Goal: Information Seeking & Learning: Learn about a topic

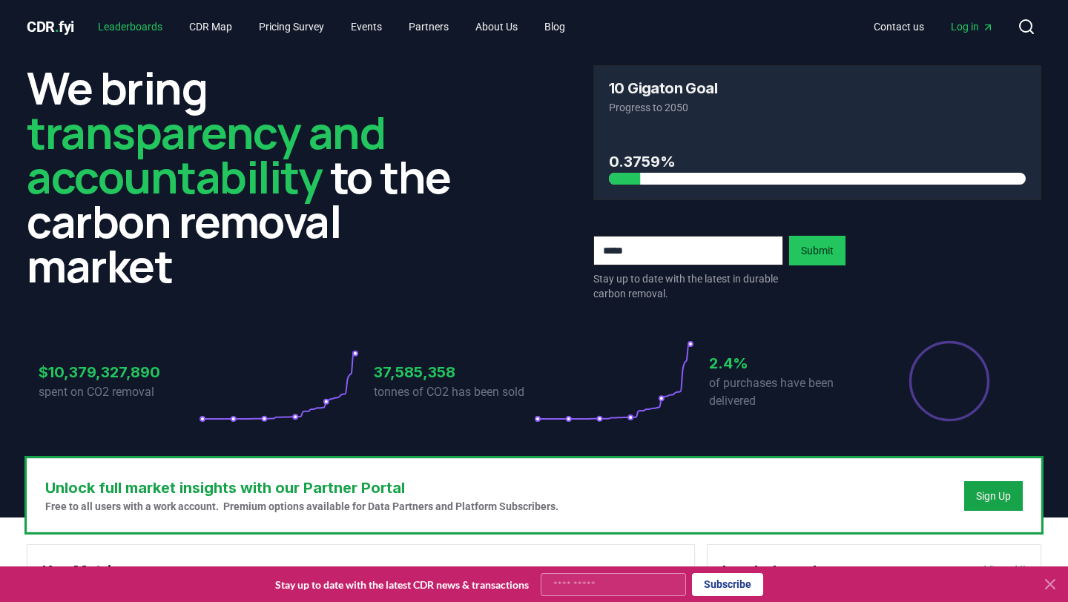
click at [138, 24] on link "Leaderboards" at bounding box center [130, 26] width 88 height 27
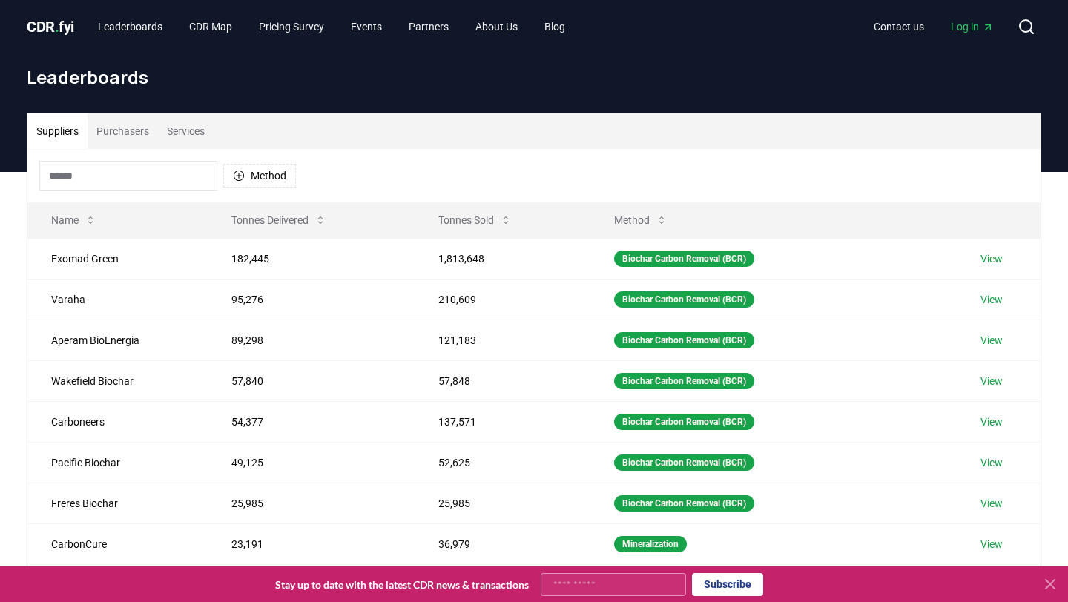
click at [184, 127] on button "Services" at bounding box center [186, 131] width 56 height 36
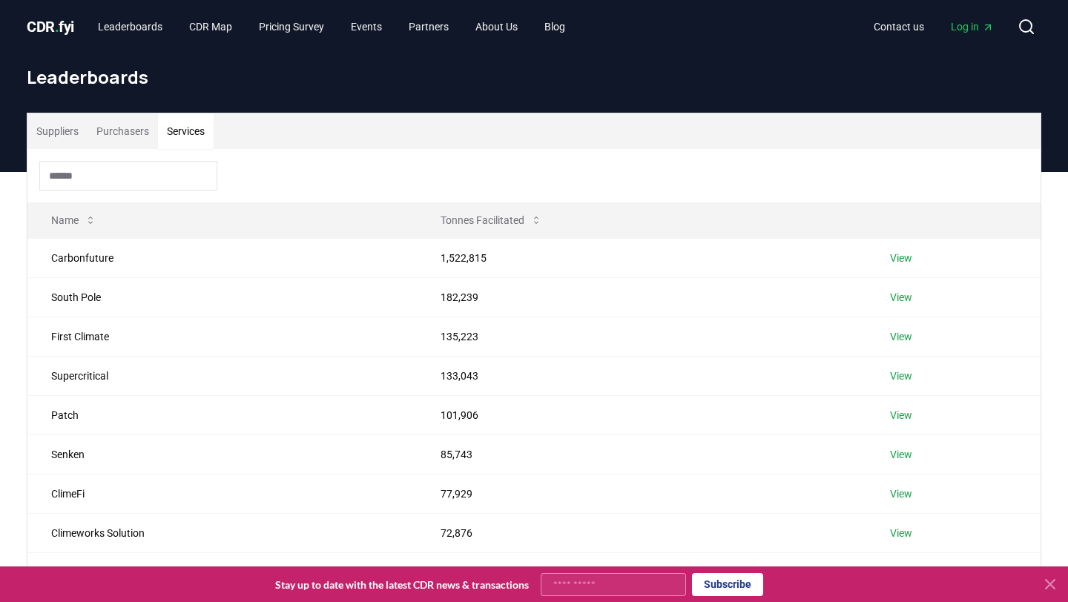
click at [147, 179] on input at bounding box center [128, 176] width 178 height 30
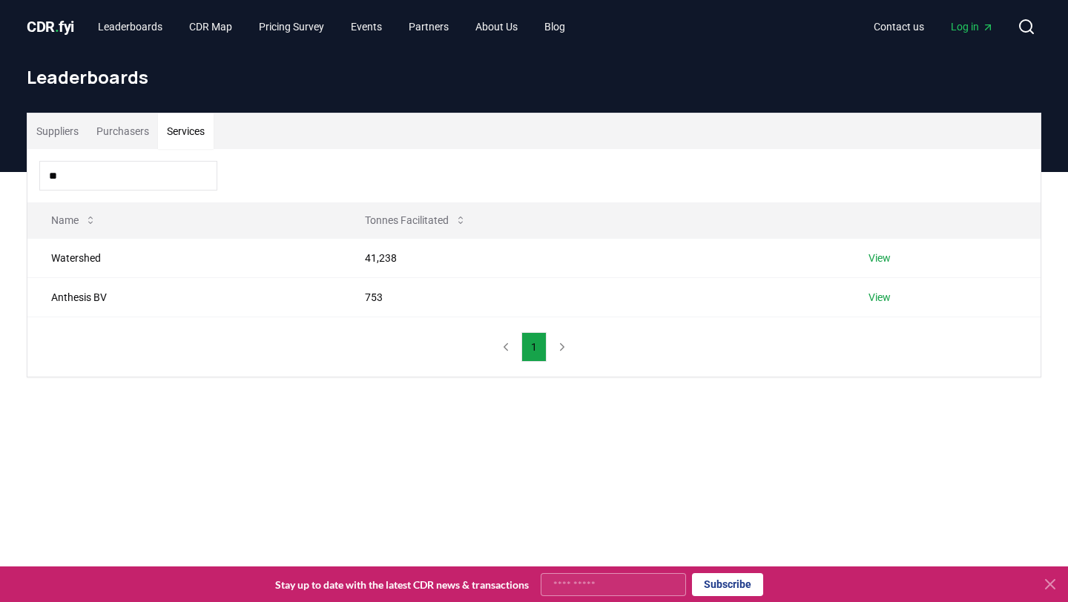
type input "***"
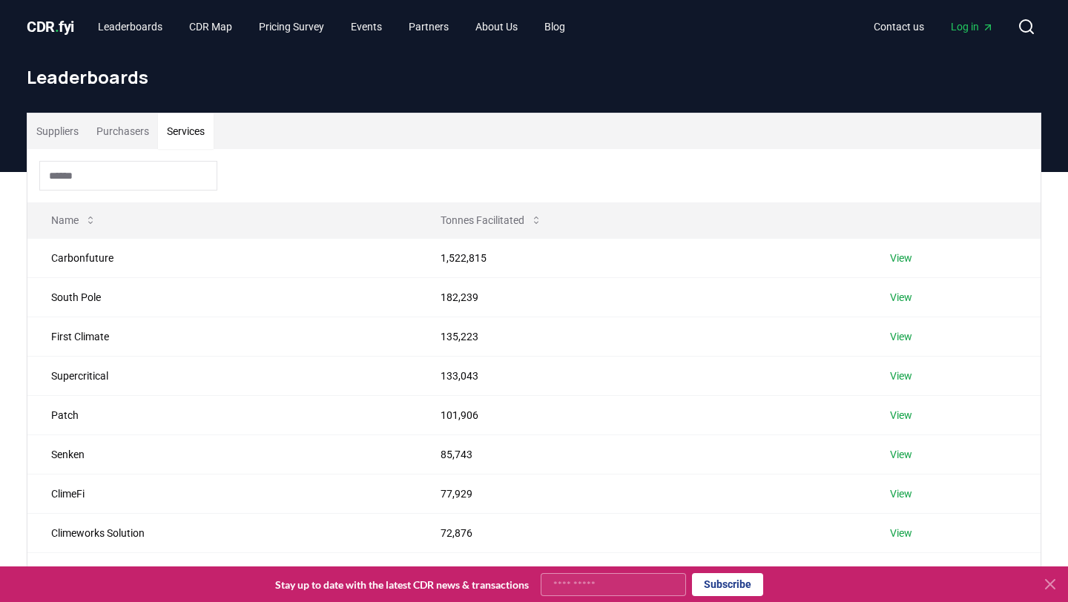
click at [47, 136] on button "Suppliers" at bounding box center [57, 131] width 60 height 36
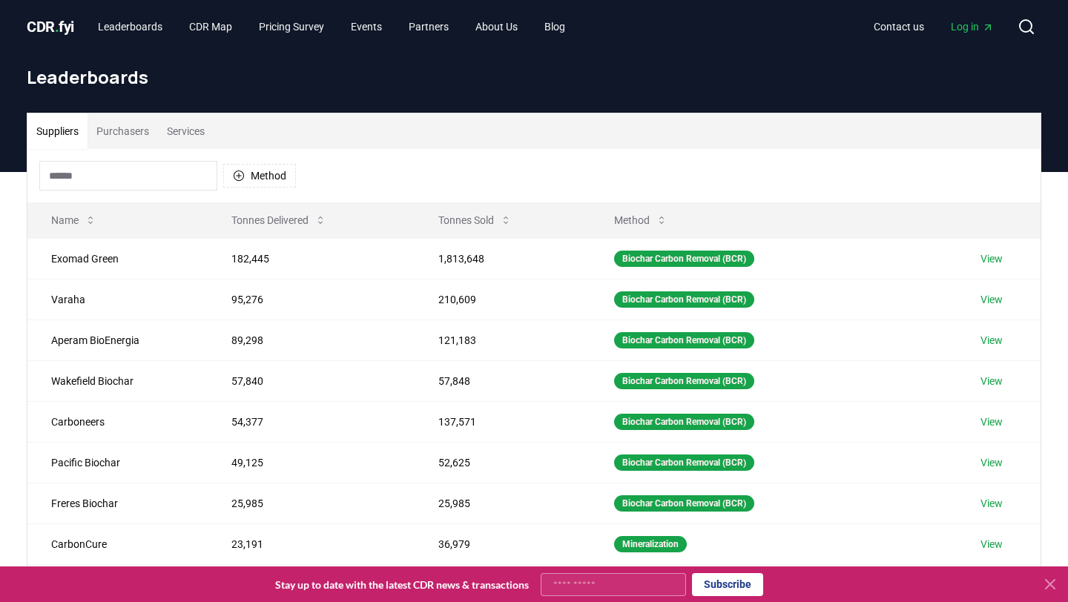
click at [76, 161] on input at bounding box center [128, 176] width 178 height 30
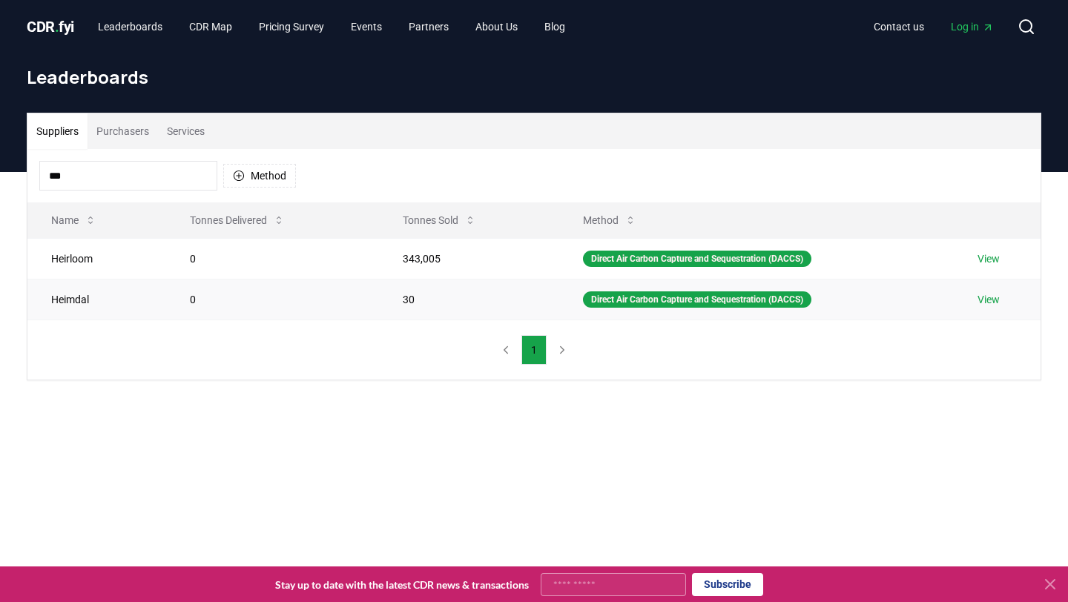
type input "***"
click at [75, 305] on td "Heimdal" at bounding box center [96, 299] width 139 height 41
click at [644, 263] on div "Direct Air Carbon Capture and Sequestration (DACCS)" at bounding box center [697, 259] width 228 height 16
click at [161, 172] on input "***" at bounding box center [128, 176] width 178 height 30
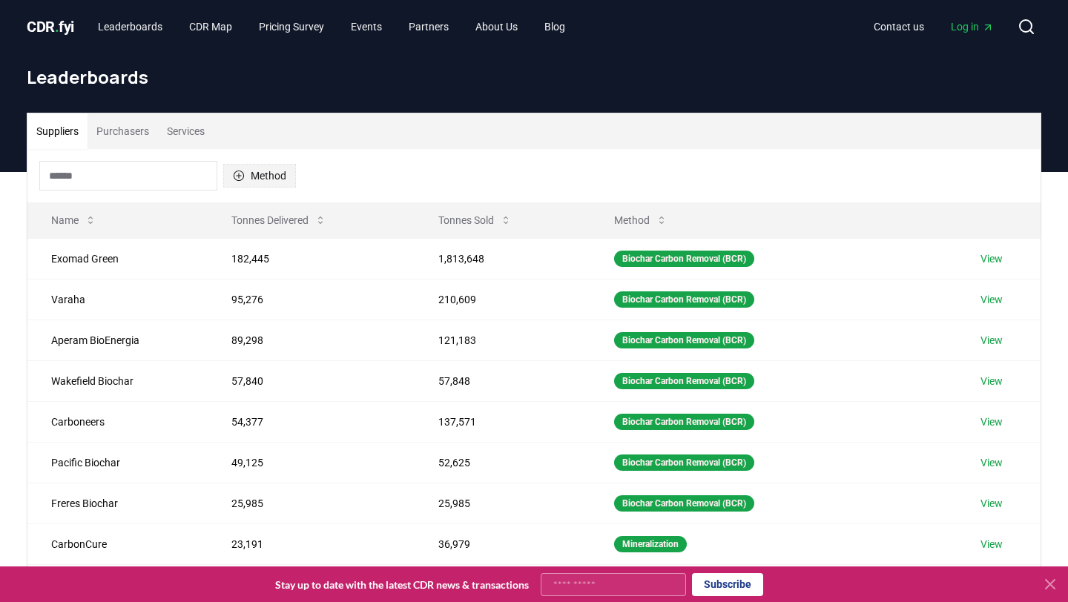
click at [271, 165] on button "Method" at bounding box center [259, 176] width 73 height 24
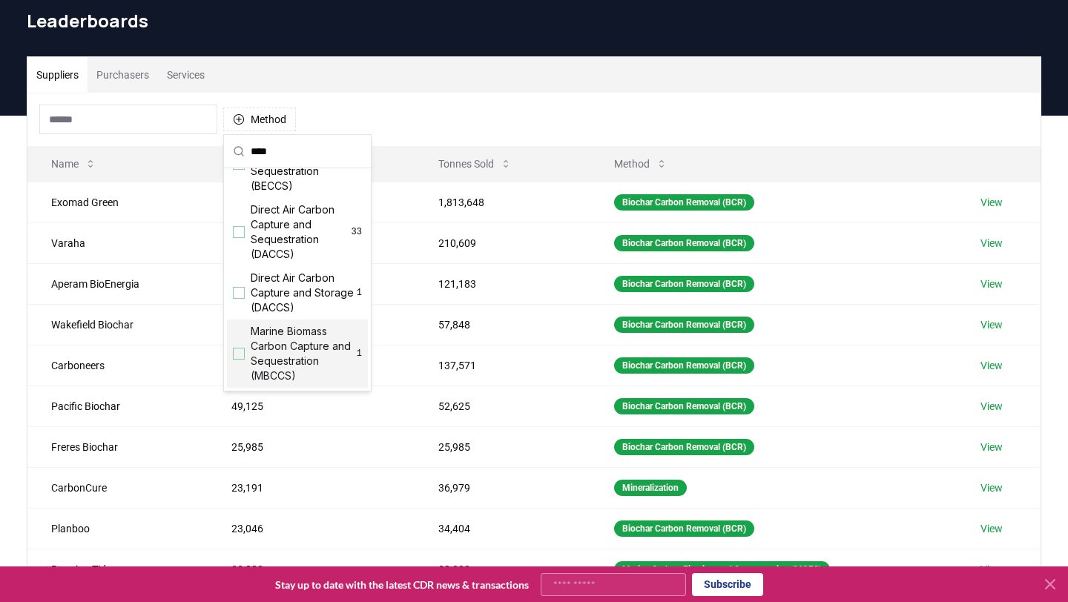
scroll to position [61, 0]
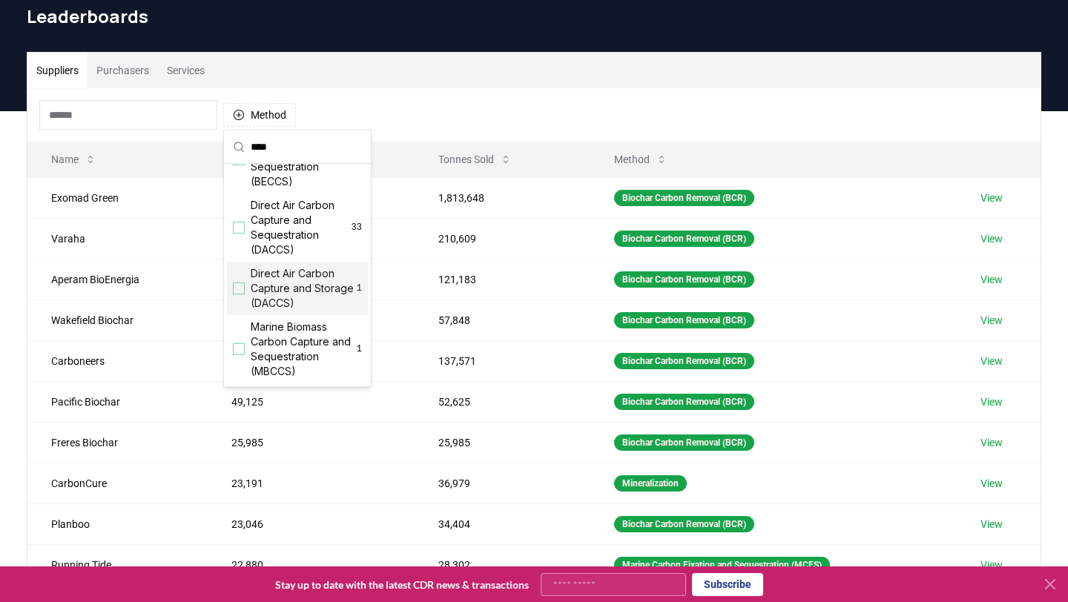
type input "****"
click at [243, 290] on div "Suggestions" at bounding box center [239, 289] width 12 height 12
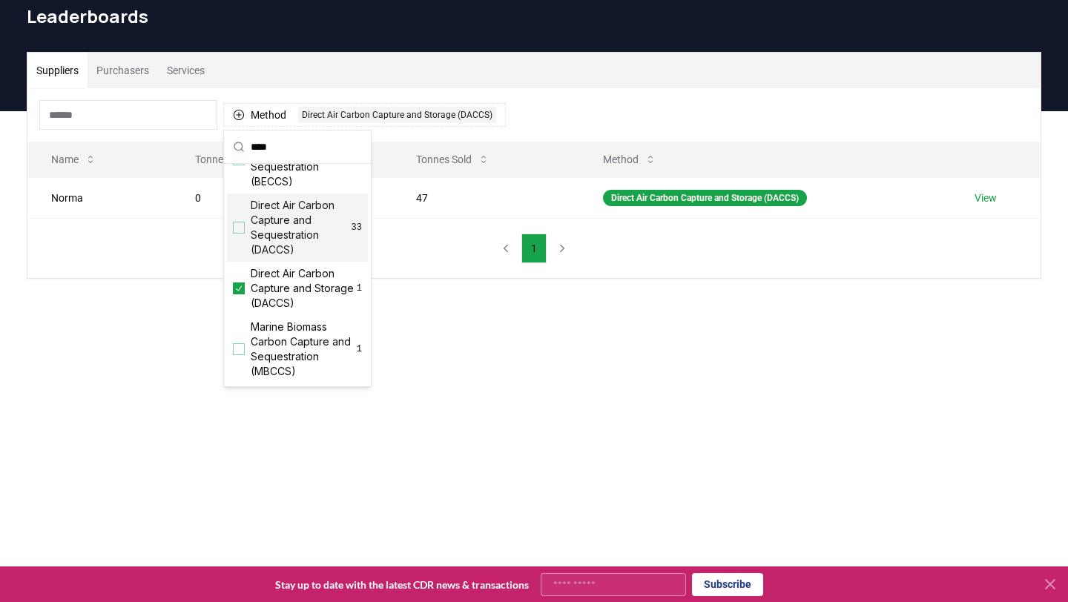
click at [241, 234] on div "Direct Air Carbon Capture and Sequestration (DACCS) 33" at bounding box center [297, 228] width 141 height 68
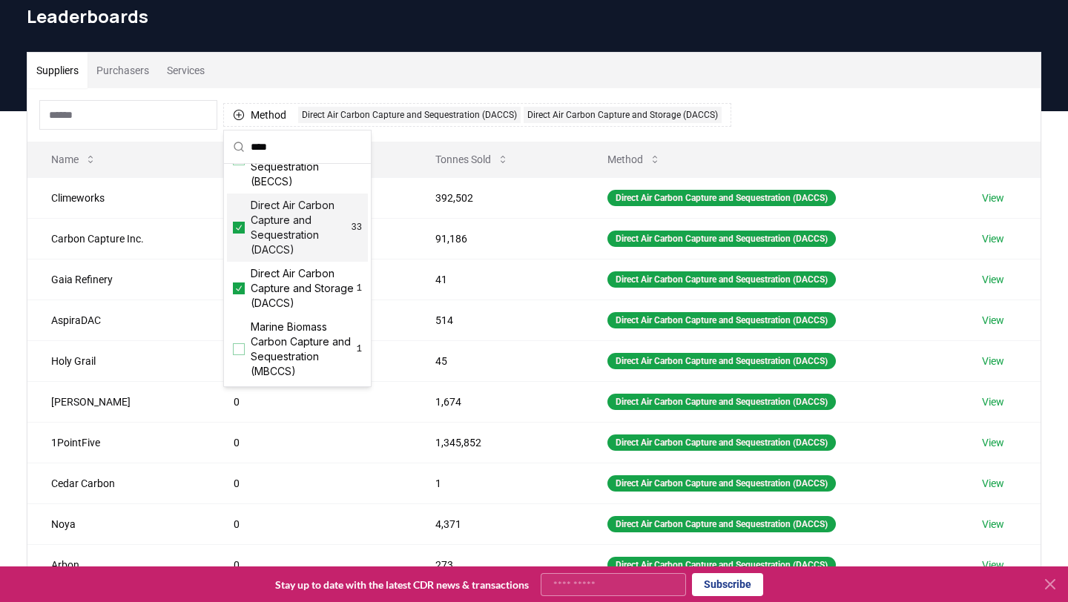
click at [701, 140] on div "Method 2 Direct Air Carbon Capture and Sequestration (DACCS) Direct Air Carbon …" at bounding box center [533, 114] width 1013 height 53
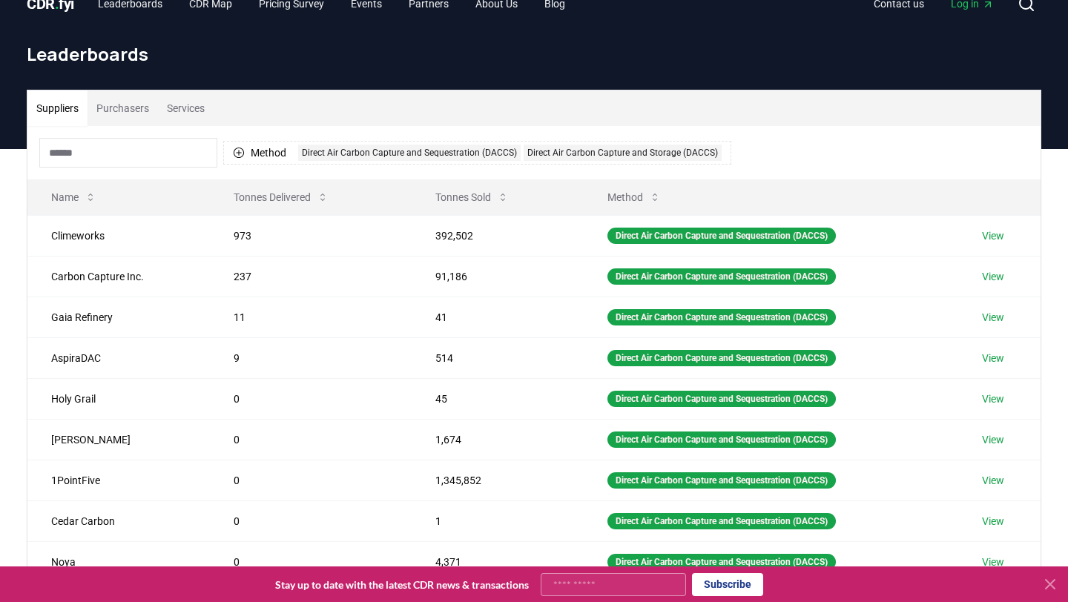
scroll to position [0, 0]
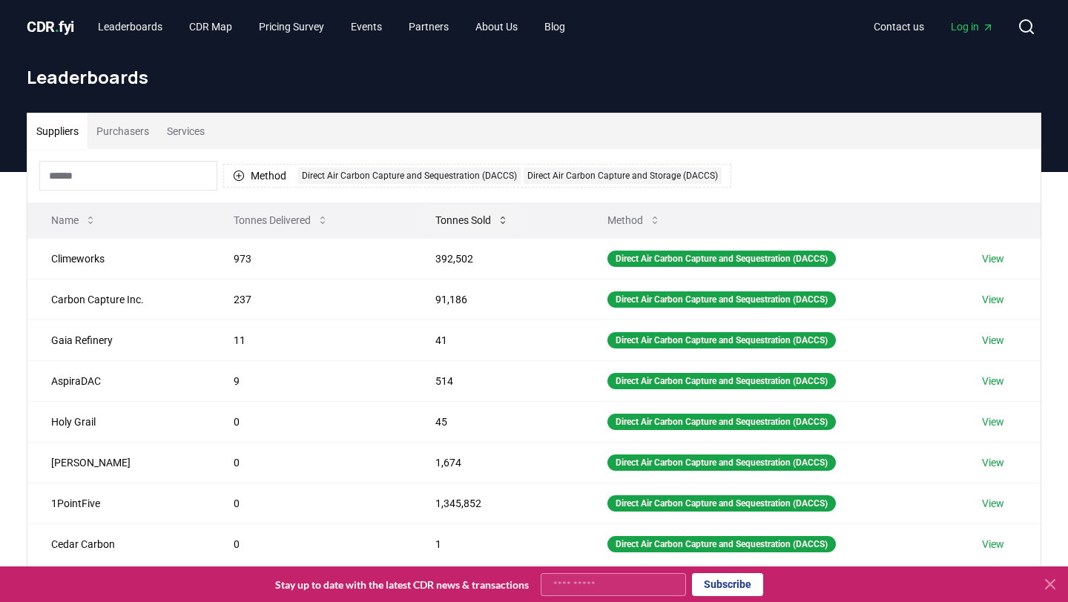
click at [458, 226] on button "Tonnes Sold" at bounding box center [472, 220] width 97 height 30
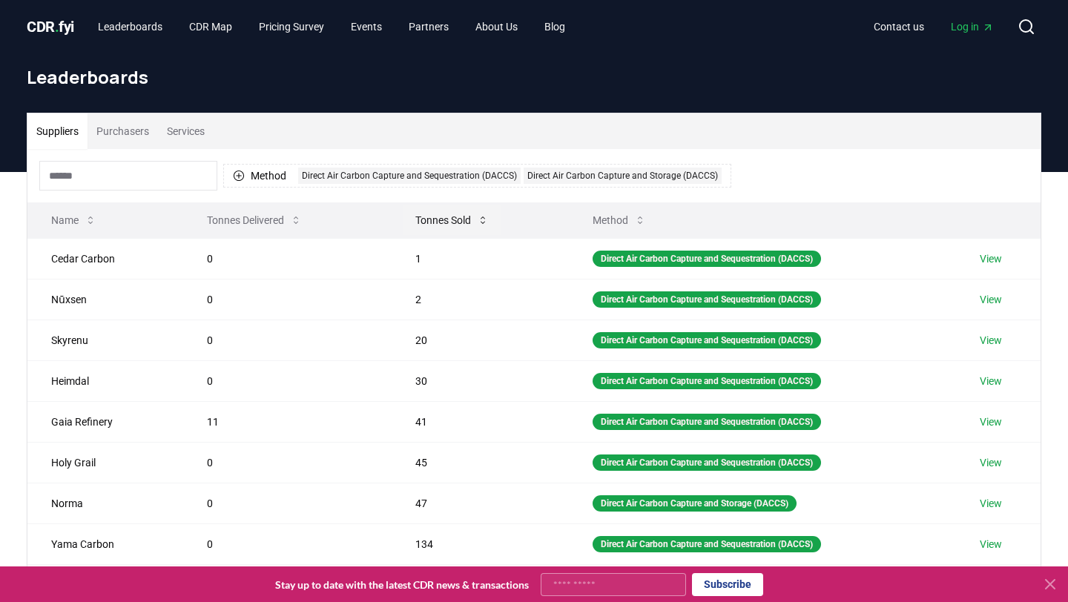
click at [442, 220] on button "Tonnes Sold" at bounding box center [452, 220] width 97 height 30
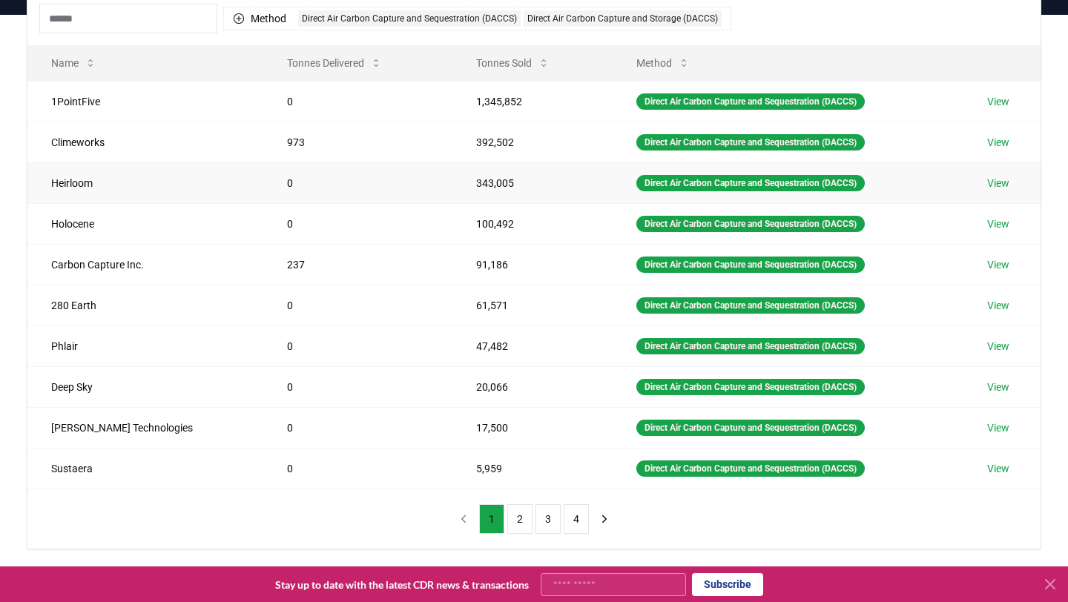
scroll to position [148, 0]
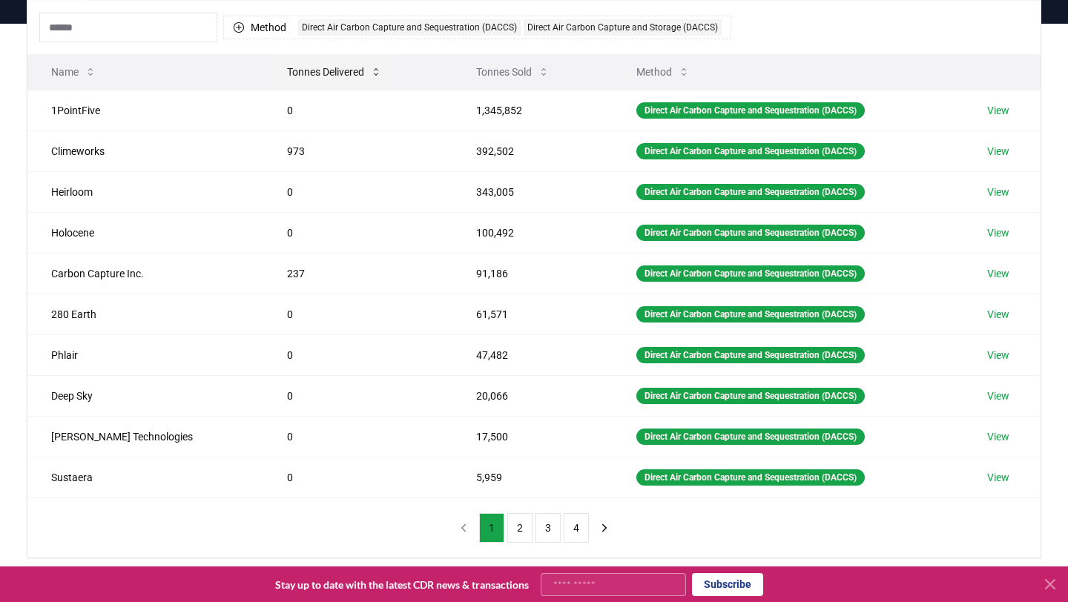
click at [282, 68] on button "Tonnes Delivered" at bounding box center [334, 72] width 119 height 30
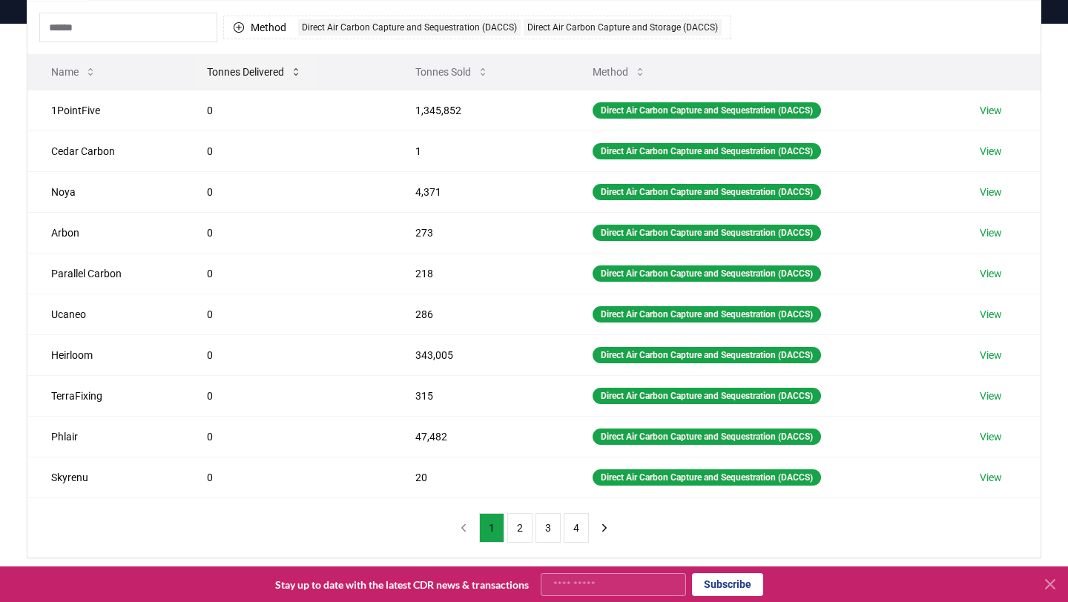
click at [269, 72] on button "Tonnes Delivered" at bounding box center [254, 72] width 119 height 30
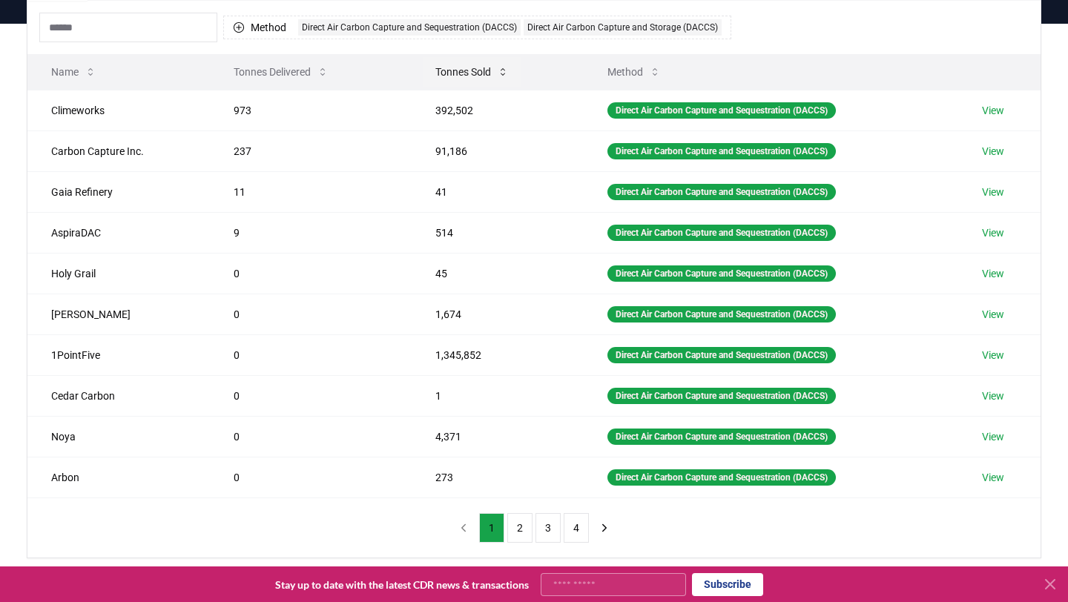
click at [470, 81] on button "Tonnes Sold" at bounding box center [472, 72] width 97 height 30
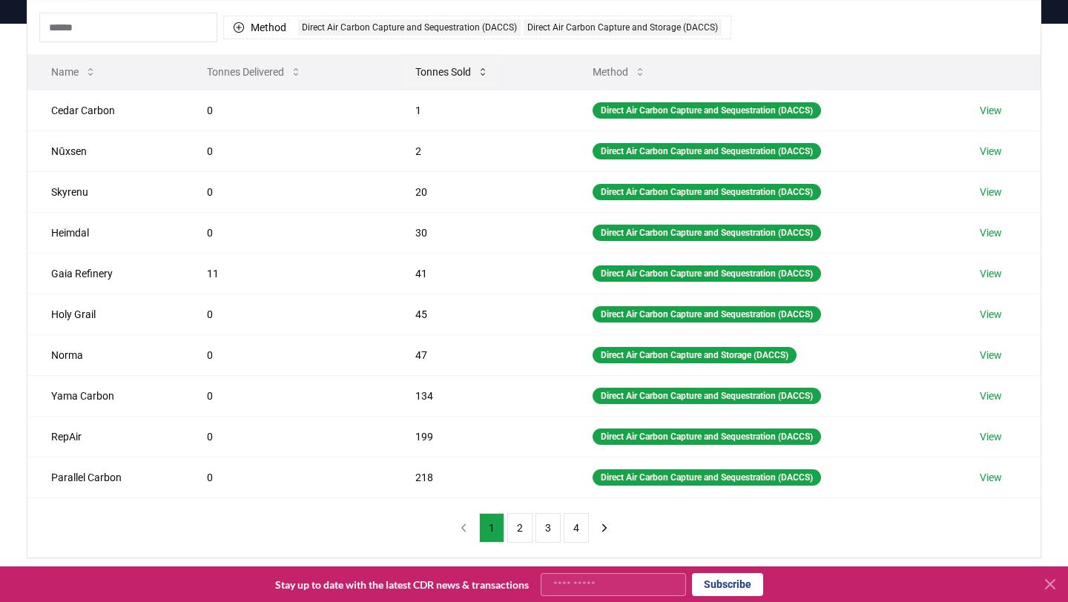
click at [455, 76] on button "Tonnes Sold" at bounding box center [452, 72] width 97 height 30
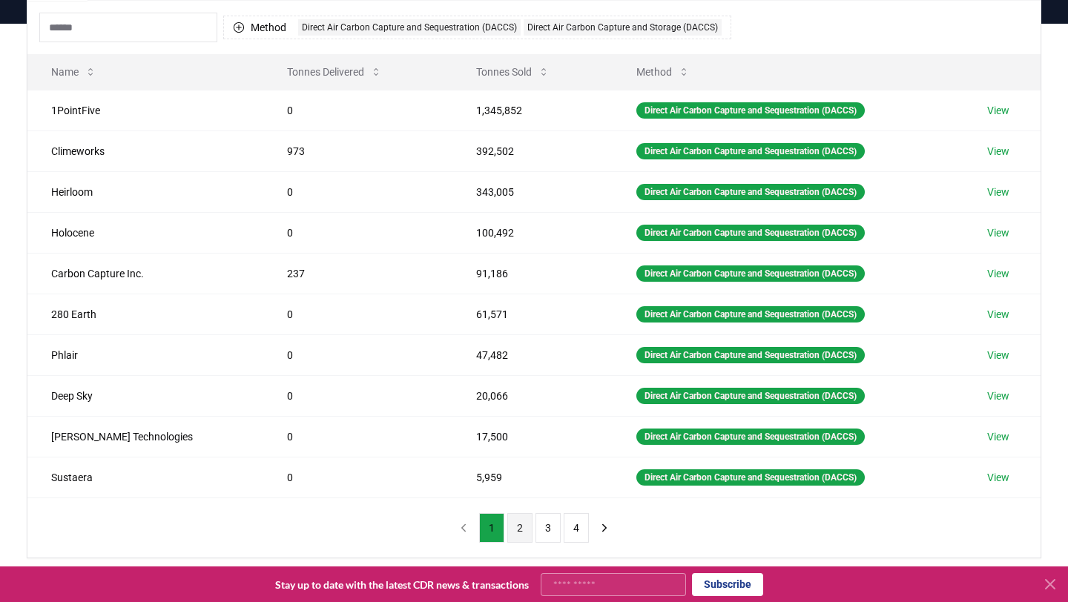
click at [521, 526] on button "2" at bounding box center [519, 528] width 25 height 30
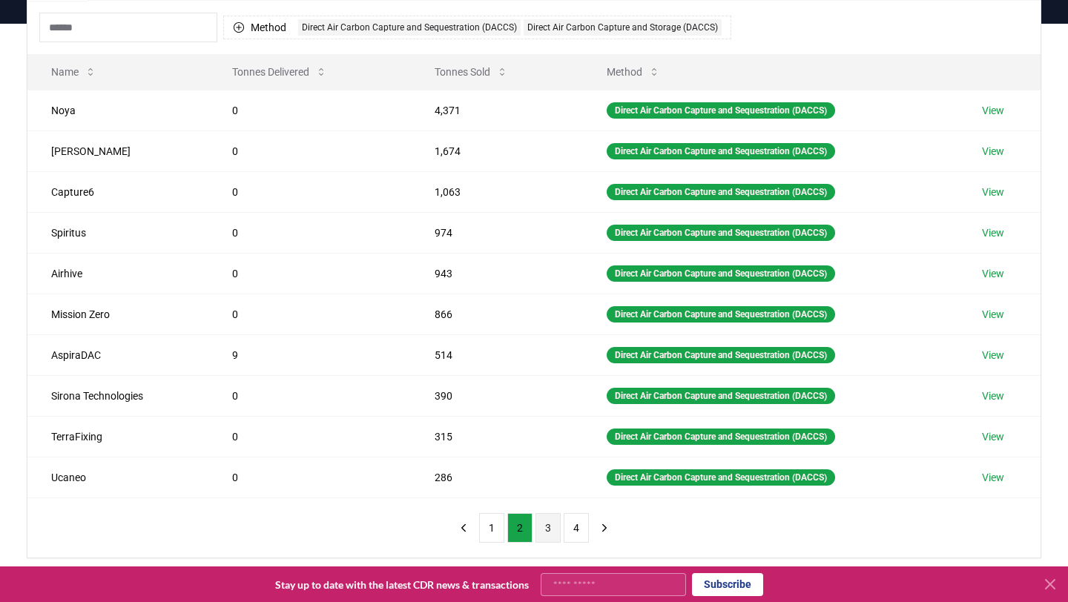
click at [549, 535] on button "3" at bounding box center [548, 528] width 25 height 30
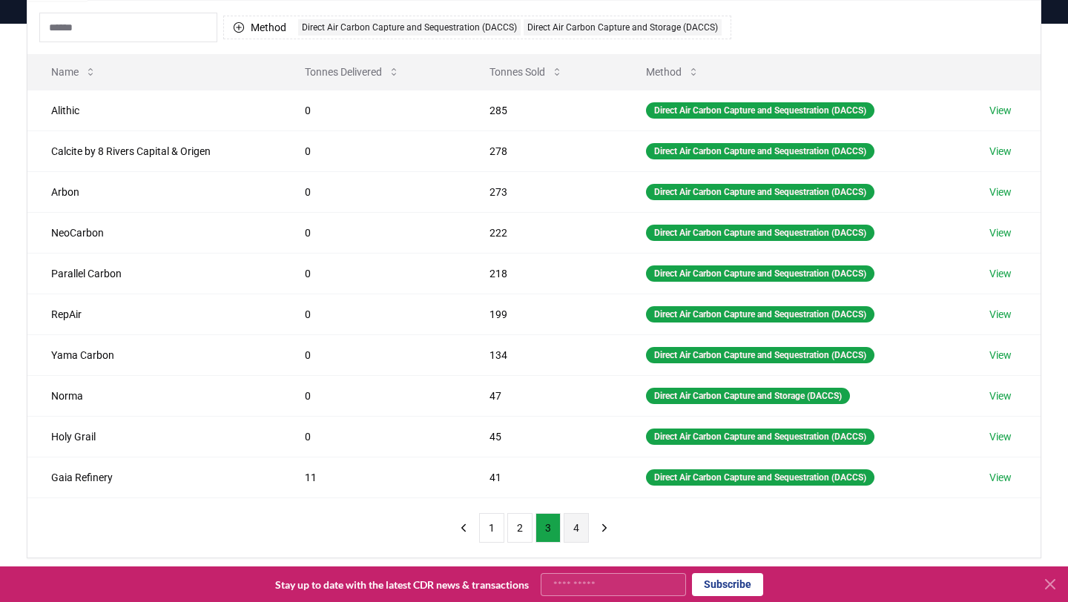
click at [576, 532] on button "4" at bounding box center [576, 528] width 25 height 30
